Goal: Navigation & Orientation: Find specific page/section

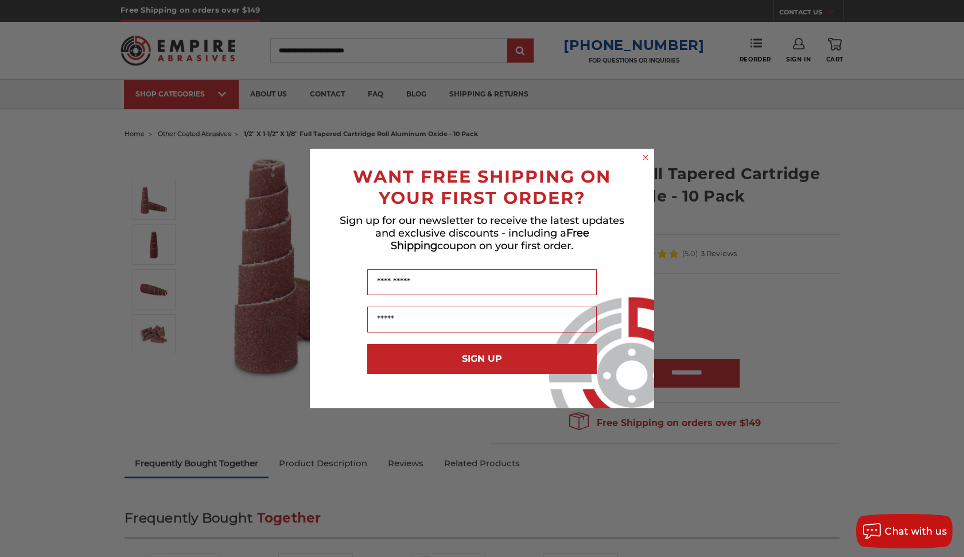
click at [642, 158] on circle "Close dialog" at bounding box center [645, 157] width 11 height 11
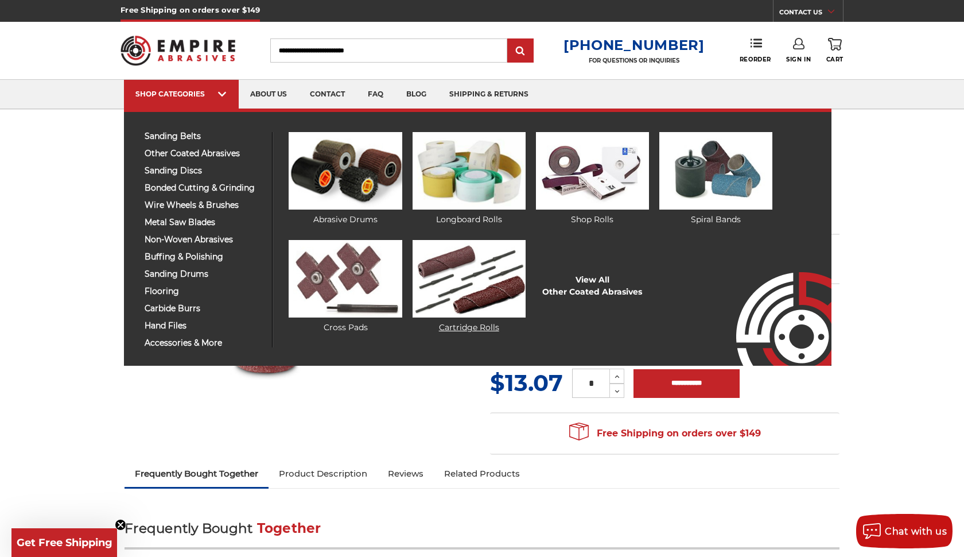
click at [462, 329] on link "Cartridge Rolls" at bounding box center [469, 287] width 113 height 94
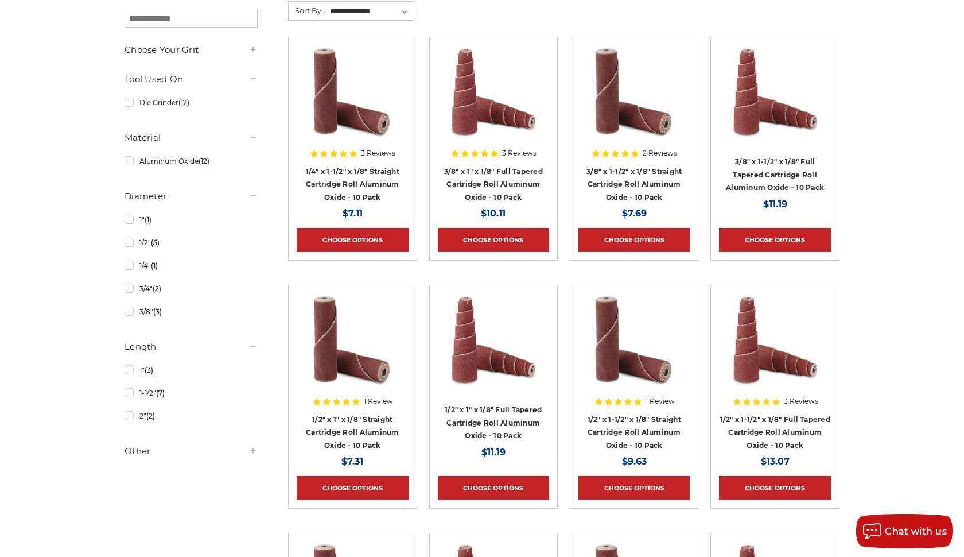
scroll to position [193, 0]
